Goal: Check status: Check status

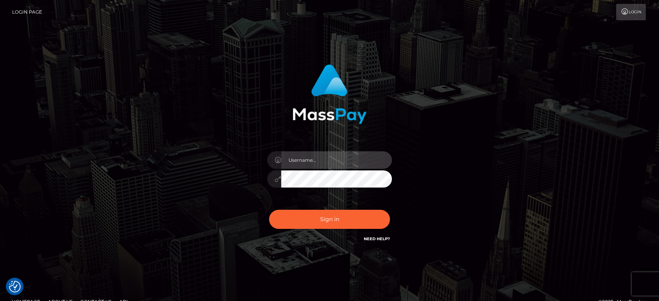
click at [311, 160] on input "text" at bounding box center [336, 160] width 111 height 18
type input "Ivan.B2"
click at [269, 210] on button "Sign in" at bounding box center [329, 219] width 121 height 19
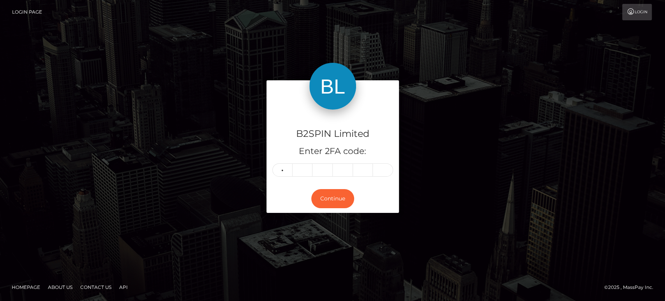
type input "1"
type input "9"
type input "8"
type input "4"
type input "1"
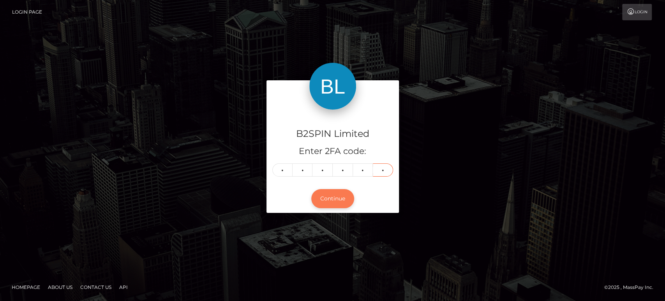
type input "7"
click at [322, 195] on button "Continue" at bounding box center [332, 198] width 43 height 19
click at [340, 195] on button "Continue" at bounding box center [332, 198] width 43 height 19
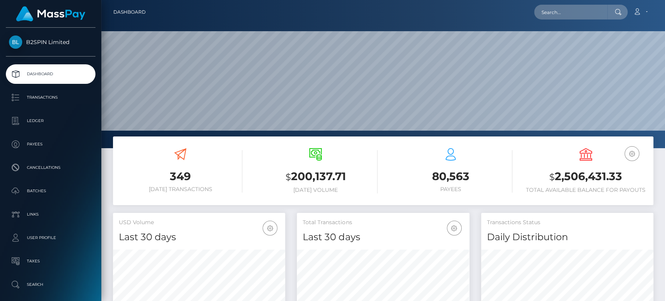
scroll to position [138, 172]
click at [589, 177] on h3 "$ 2,506,431.33" at bounding box center [586, 177] width 124 height 16
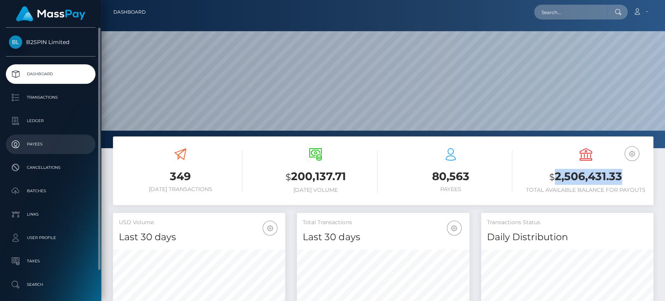
copy h3 "2,506,431.33"
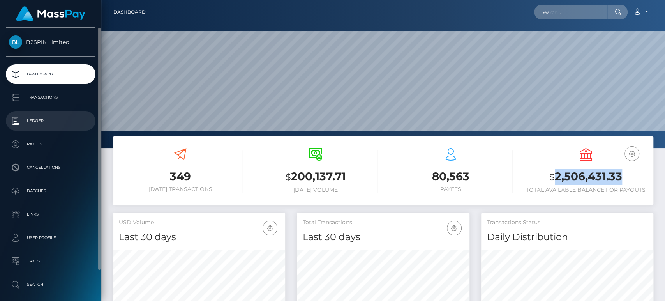
click at [43, 119] on p "Ledger" at bounding box center [50, 121] width 83 height 12
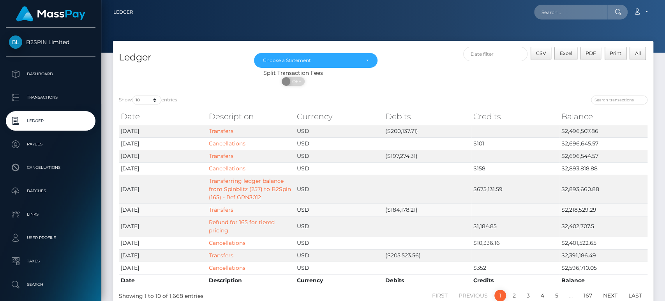
click at [400, 209] on td "($184,178.21)" at bounding box center [427, 209] width 88 height 12
click at [405, 157] on td "($197,274.31)" at bounding box center [427, 156] width 88 height 12
copy td "197,274.31"
click at [398, 129] on td "($200,137.71)" at bounding box center [427, 131] width 88 height 12
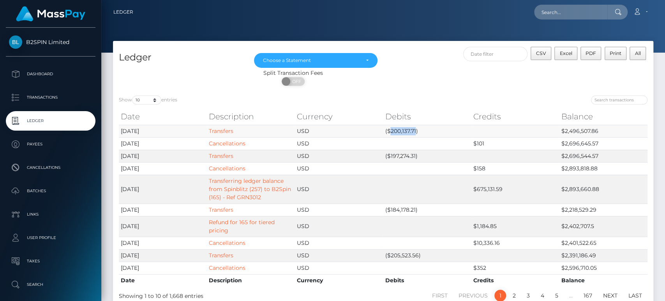
click at [398, 129] on td "($200,137.71)" at bounding box center [427, 131] width 88 height 12
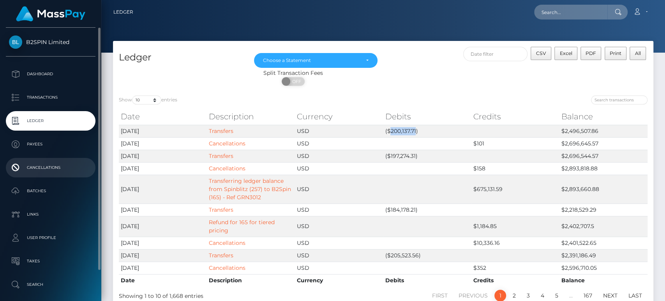
copy td "200,137.71"
